Goal: Task Accomplishment & Management: Complete application form

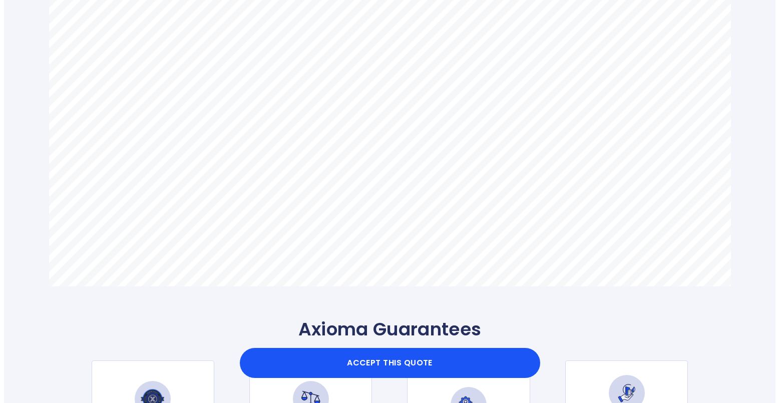
scroll to position [734, 0]
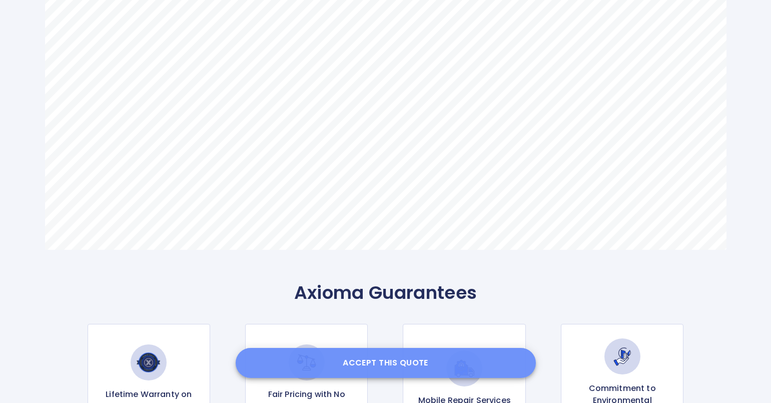
click at [372, 363] on button "Accept this Quote" at bounding box center [386, 363] width 300 height 30
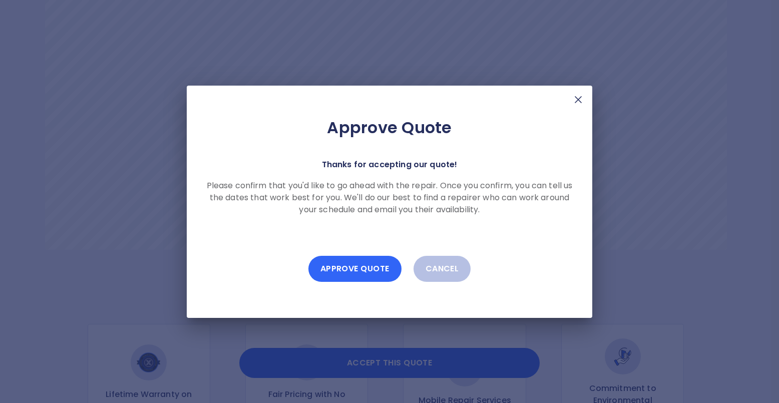
click at [345, 268] on button "Approve Quote" at bounding box center [354, 269] width 93 height 26
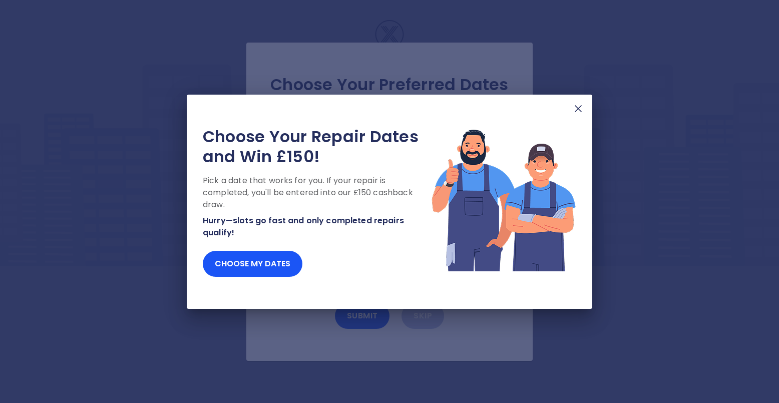
click at [577, 108] on img at bounding box center [578, 109] width 12 height 12
click at [577, 110] on img at bounding box center [578, 109] width 12 height 12
click at [578, 109] on img at bounding box center [578, 109] width 12 height 12
click at [575, 110] on img at bounding box center [578, 109] width 12 height 12
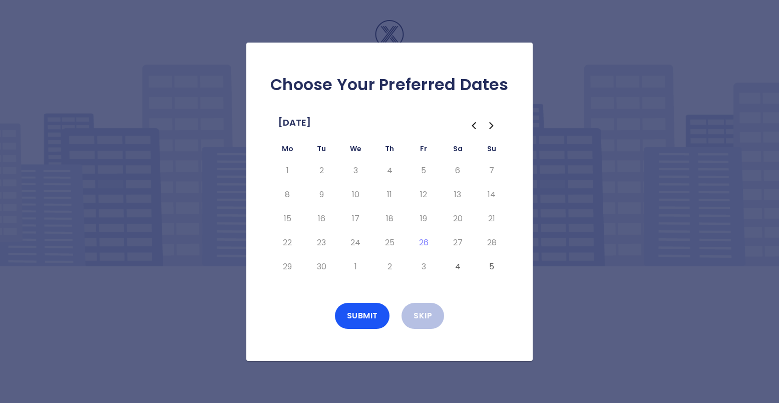
click at [493, 126] on icon "Go to the Next Month" at bounding box center [492, 126] width 12 height 12
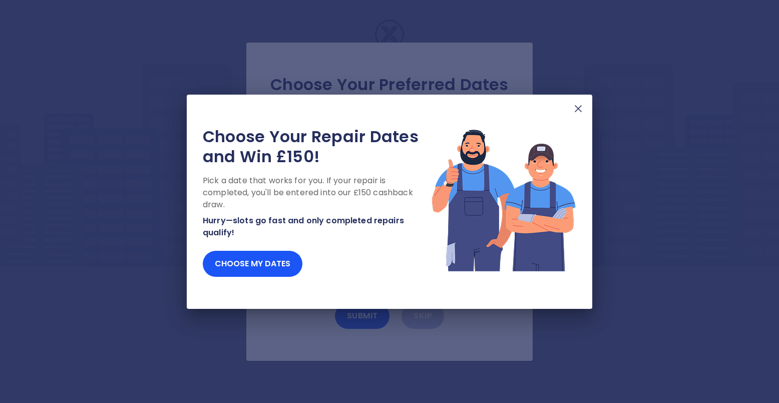
click at [581, 104] on img at bounding box center [578, 109] width 12 height 12
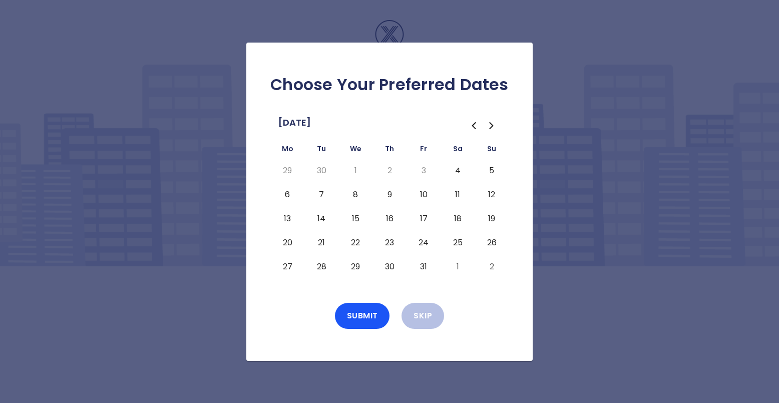
click at [288, 194] on button "6" at bounding box center [287, 195] width 18 height 16
drag, startPoint x: 353, startPoint y: 322, endPoint x: 357, endPoint y: 319, distance: 5.4
click at [353, 322] on button "Submit" at bounding box center [362, 316] width 55 height 26
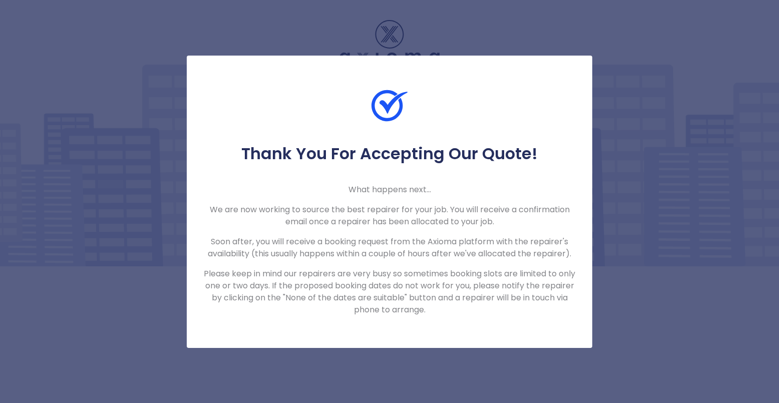
click at [646, 219] on div "Thank You For Accepting Our Quote! What happens next... We are now working to s…" at bounding box center [389, 201] width 779 height 403
